Goal: Find contact information: Find contact information

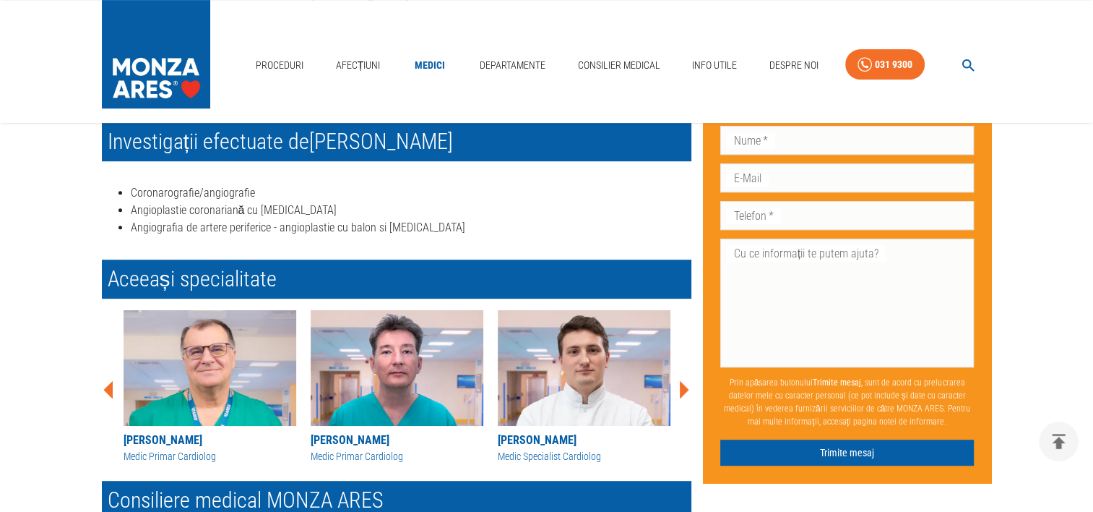
scroll to position [650, 0]
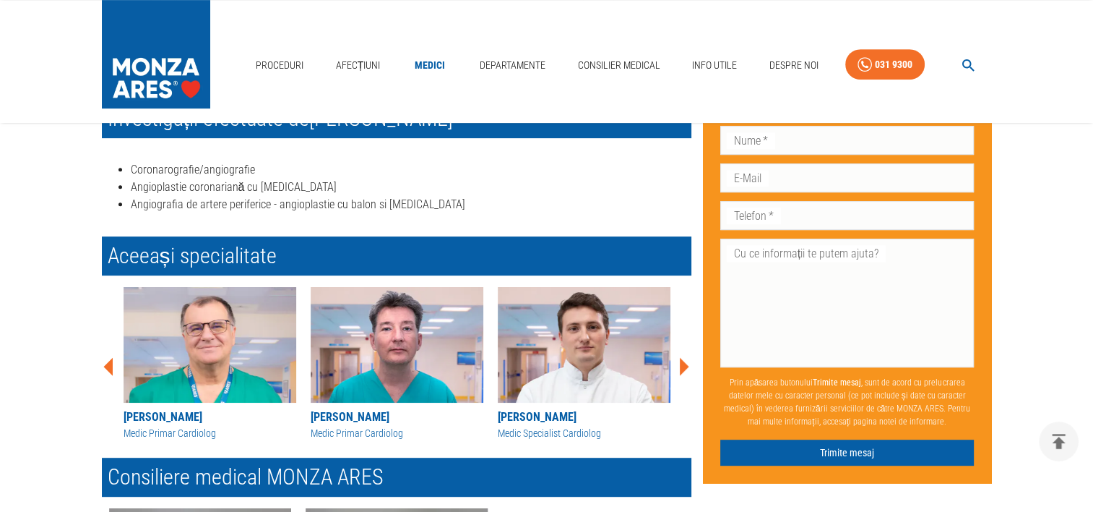
click at [688, 367] on icon at bounding box center [683, 366] width 43 height 43
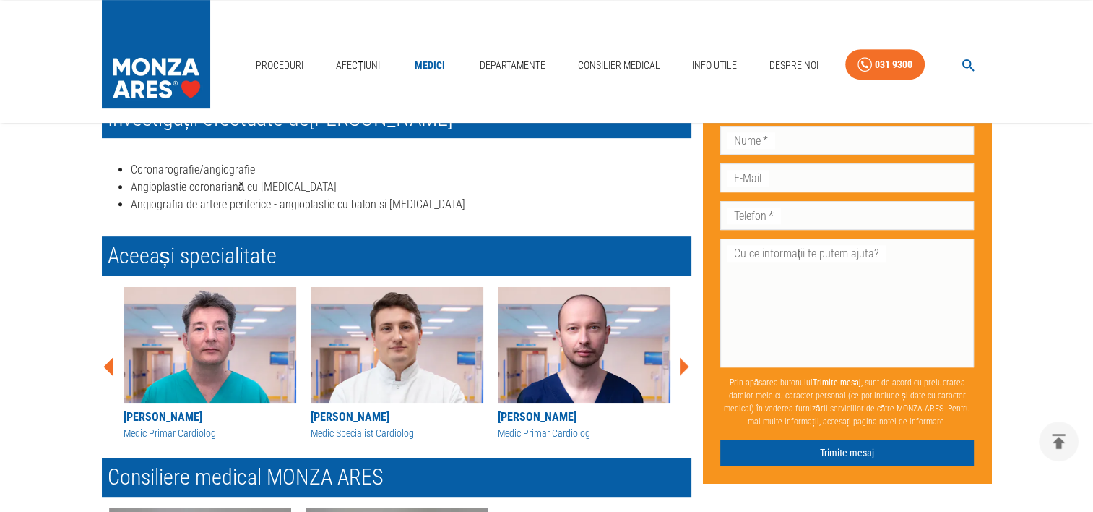
click at [688, 367] on icon at bounding box center [683, 366] width 43 height 43
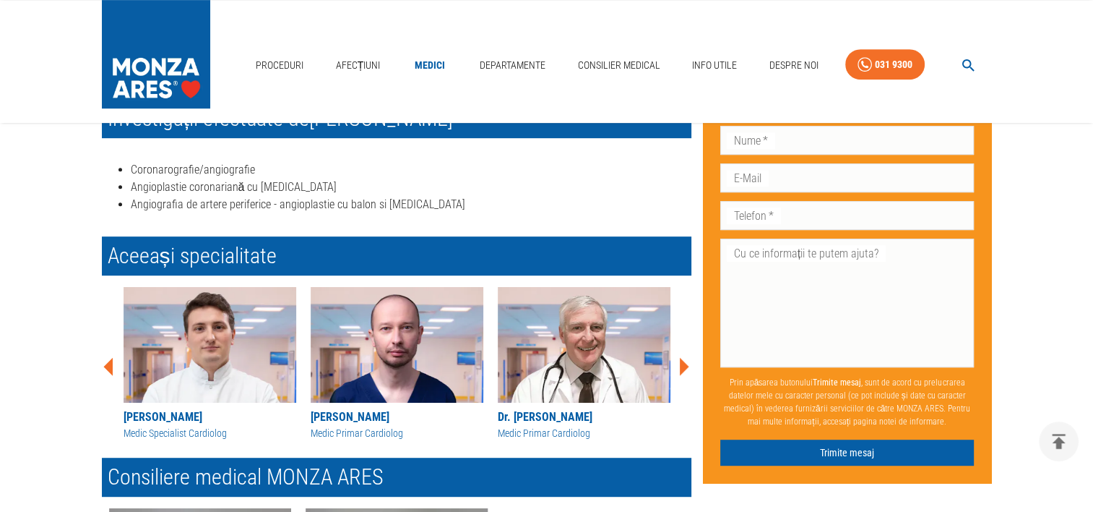
click at [688, 367] on icon at bounding box center [683, 366] width 43 height 43
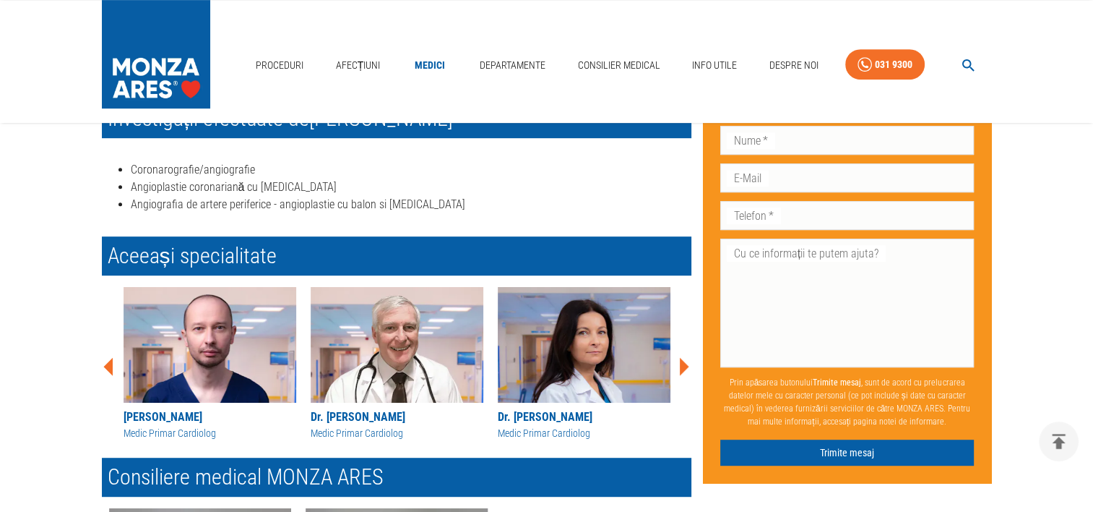
click at [688, 367] on icon at bounding box center [683, 366] width 43 height 43
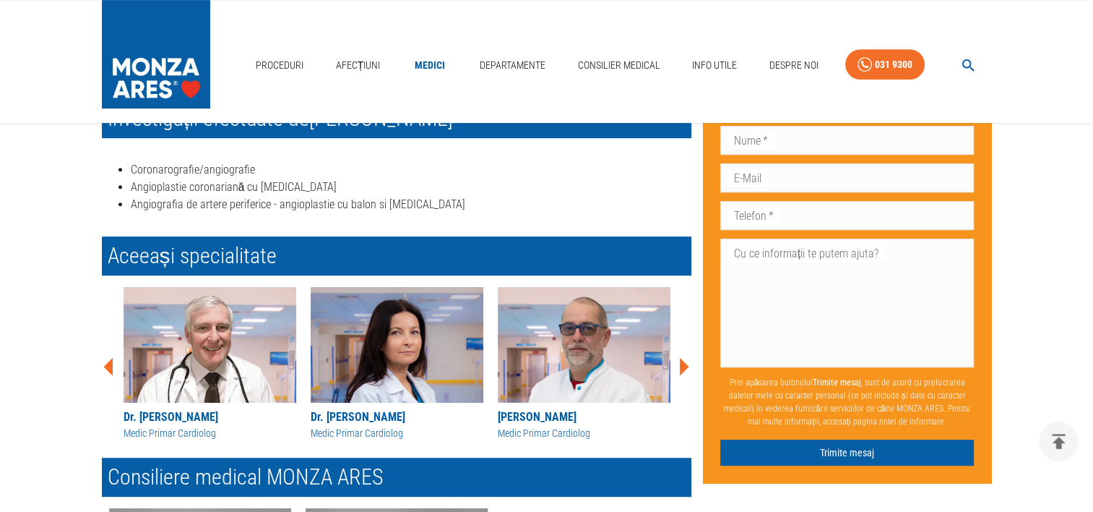
click at [688, 369] on icon at bounding box center [683, 366] width 43 height 43
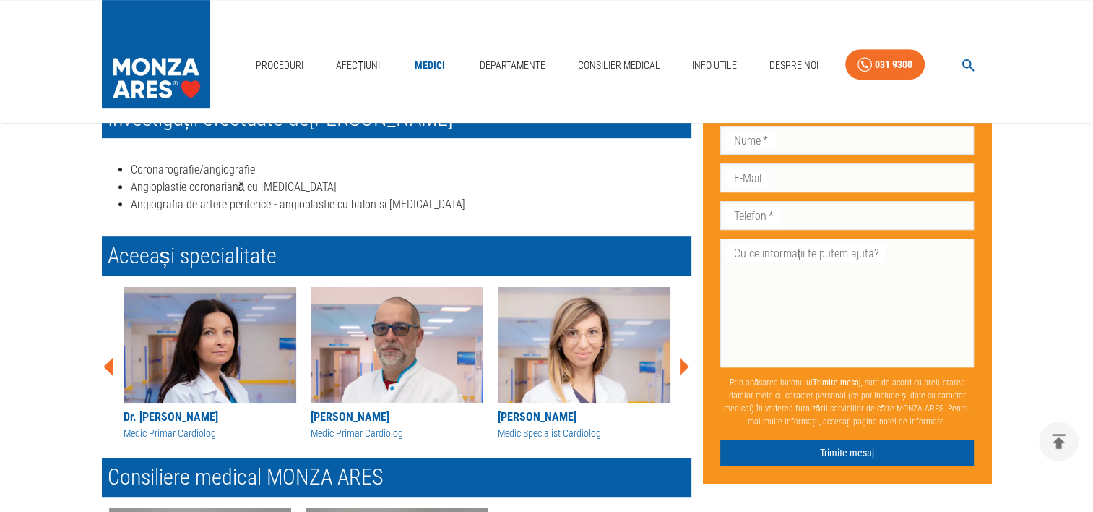
click at [688, 369] on icon at bounding box center [683, 366] width 43 height 43
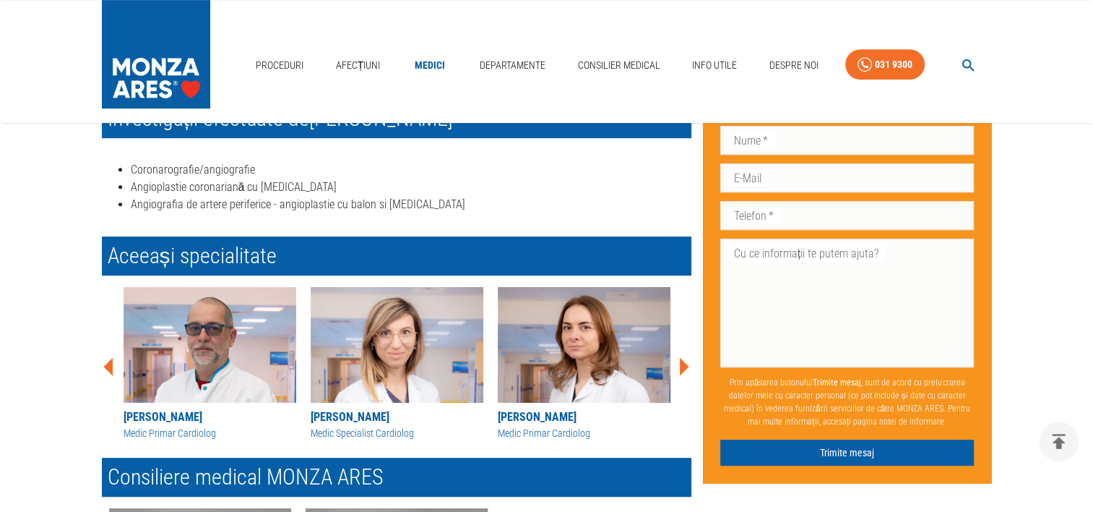
click at [688, 369] on icon at bounding box center [683, 366] width 43 height 43
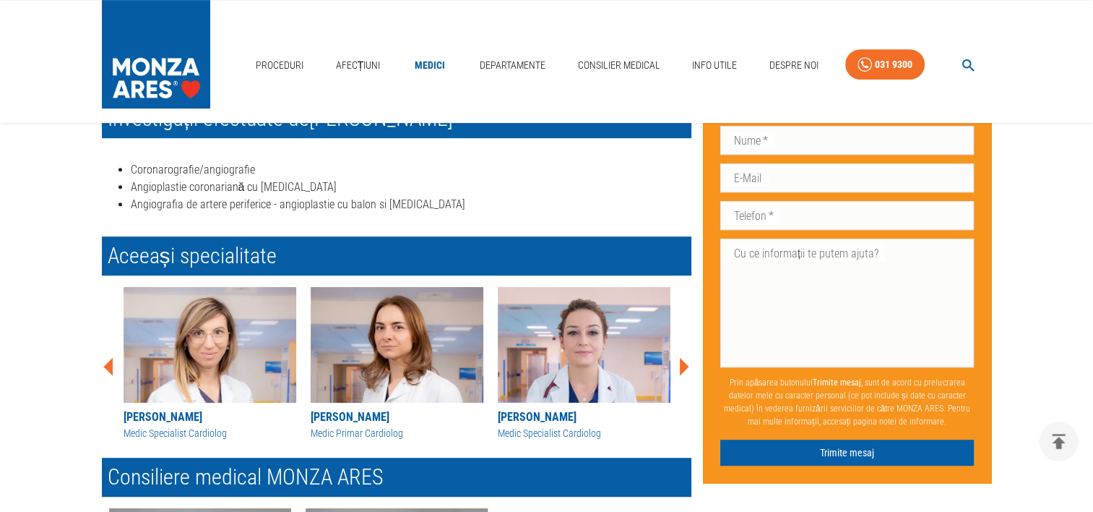
click at [688, 369] on icon at bounding box center [683, 366] width 43 height 43
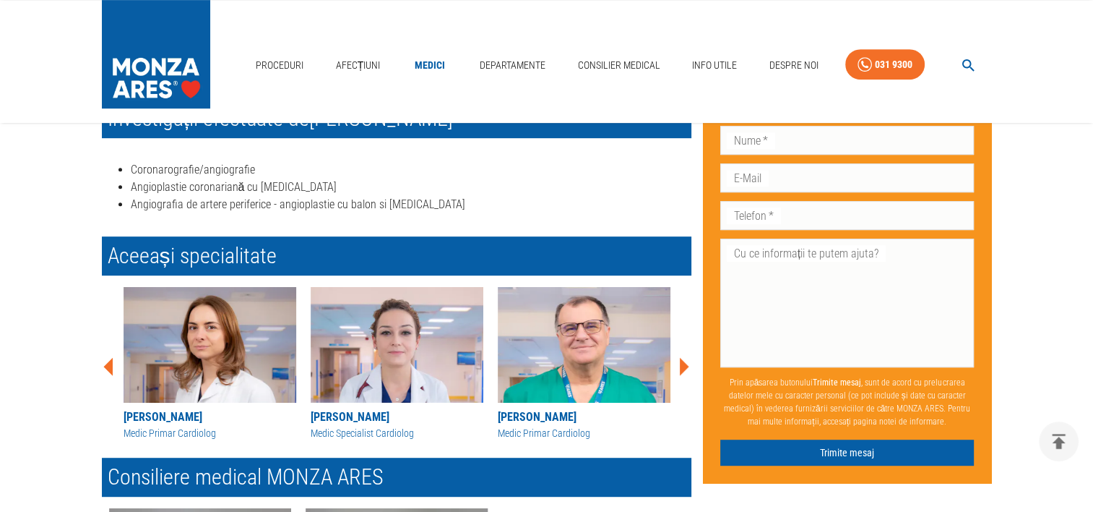
click at [688, 369] on icon at bounding box center [683, 366] width 43 height 43
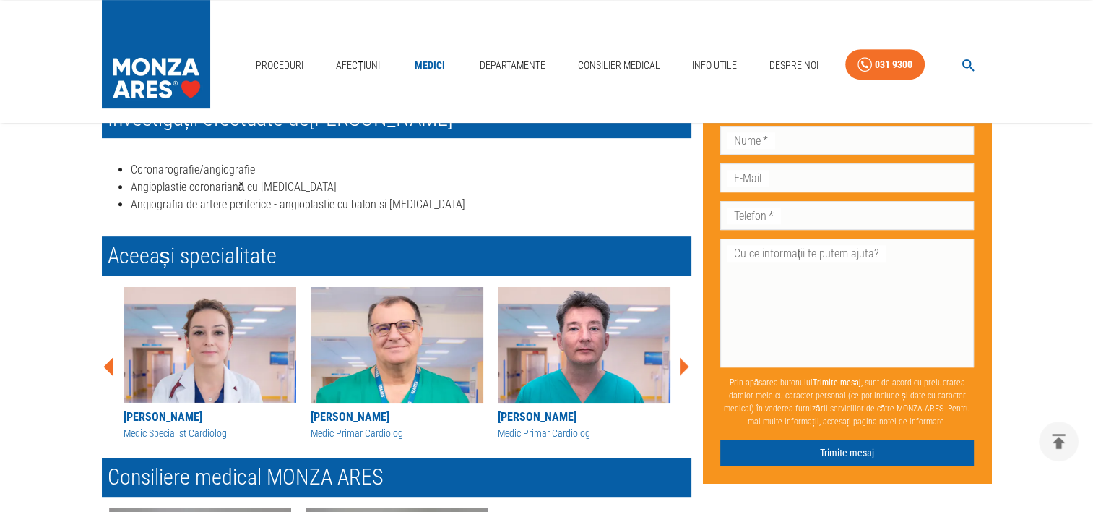
click at [688, 369] on icon at bounding box center [683, 366] width 43 height 43
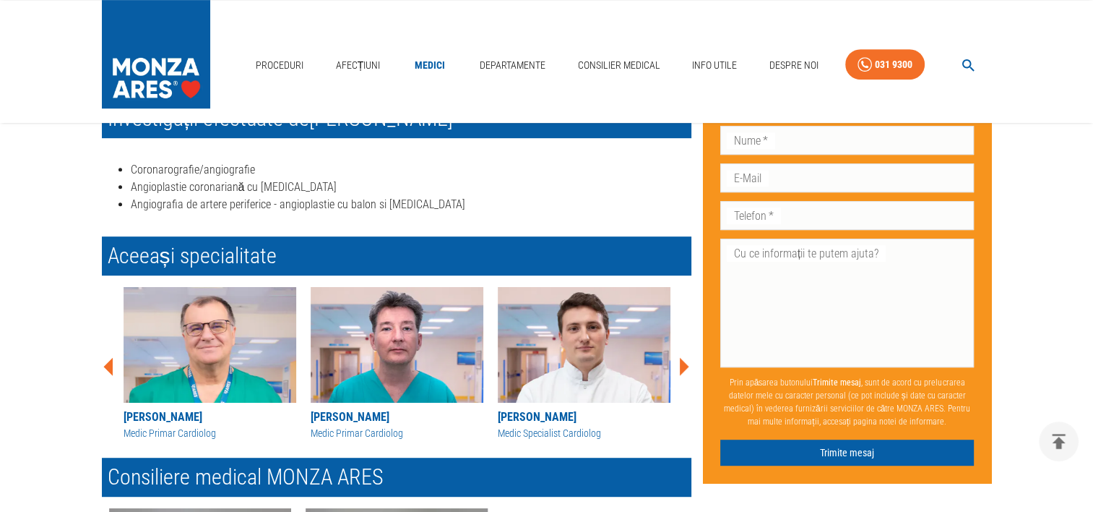
click at [688, 369] on icon at bounding box center [683, 366] width 43 height 43
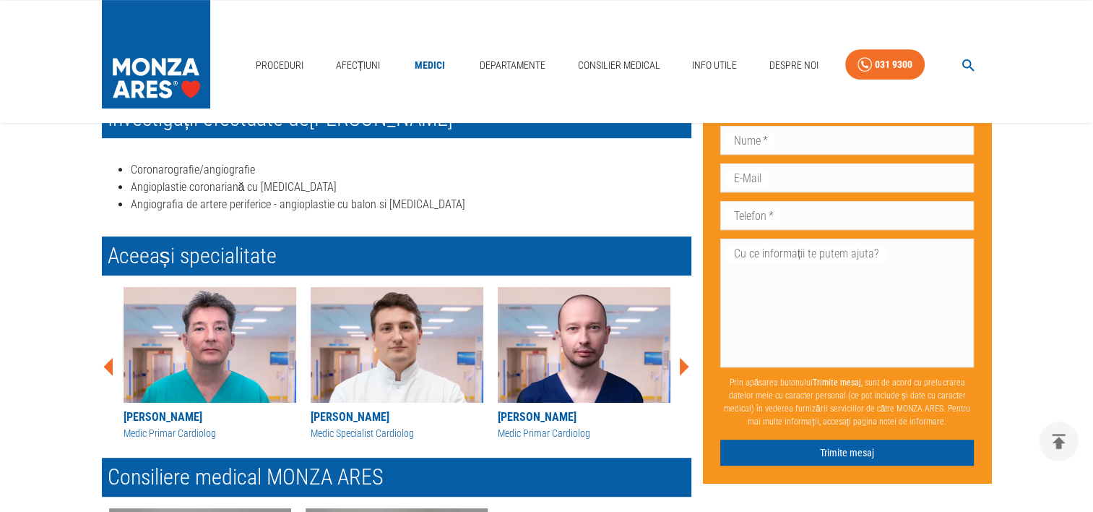
click at [688, 369] on icon at bounding box center [683, 366] width 43 height 43
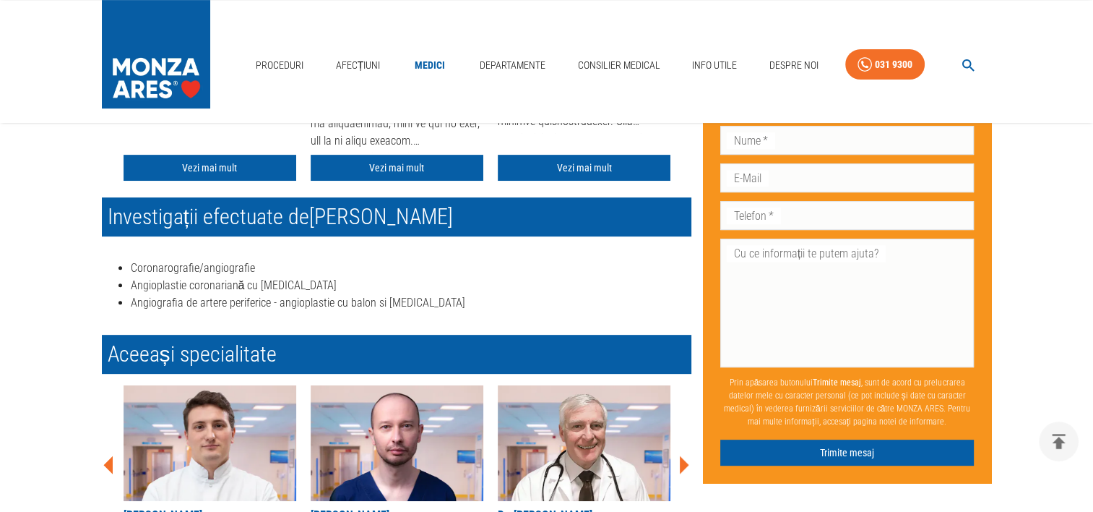
scroll to position [289, 0]
